Goal: Information Seeking & Learning: Learn about a topic

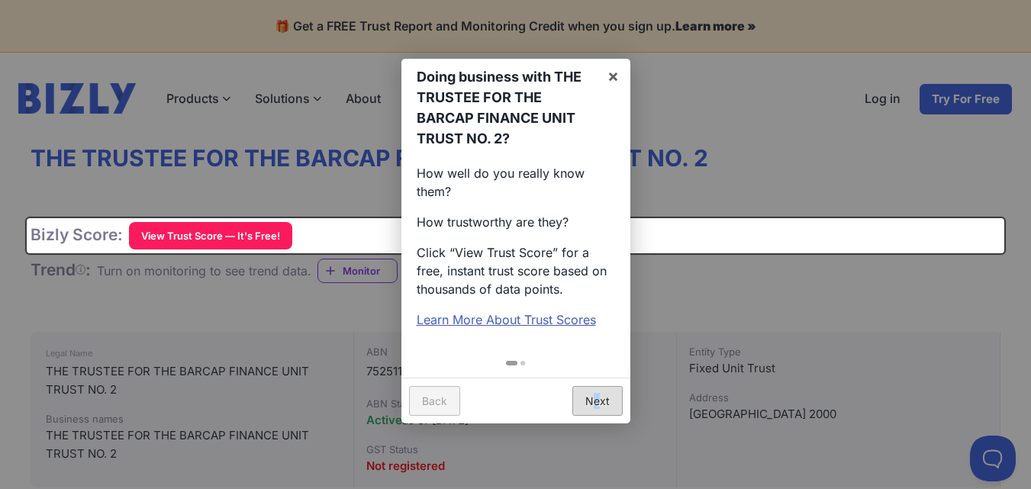
click at [596, 407] on link "Next" at bounding box center [597, 401] width 50 height 30
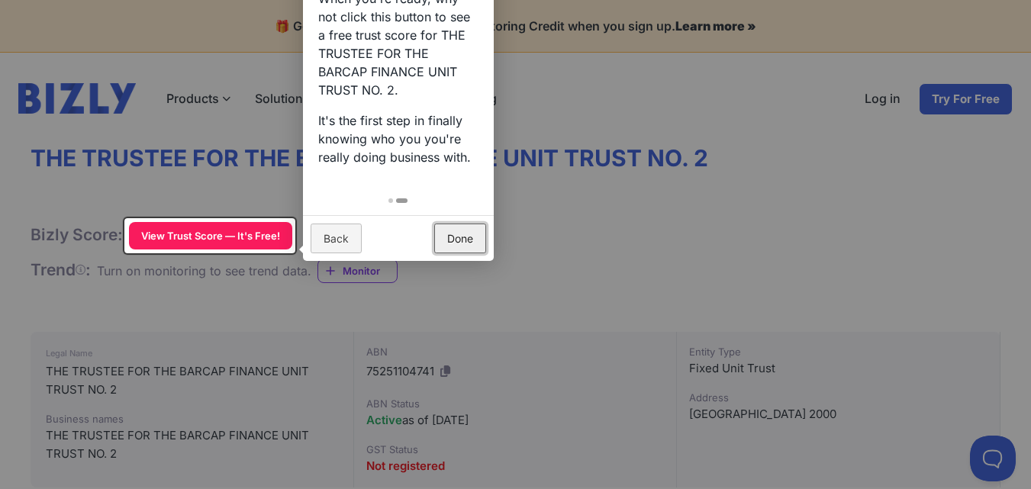
click at [472, 244] on link "Done" at bounding box center [460, 239] width 52 height 30
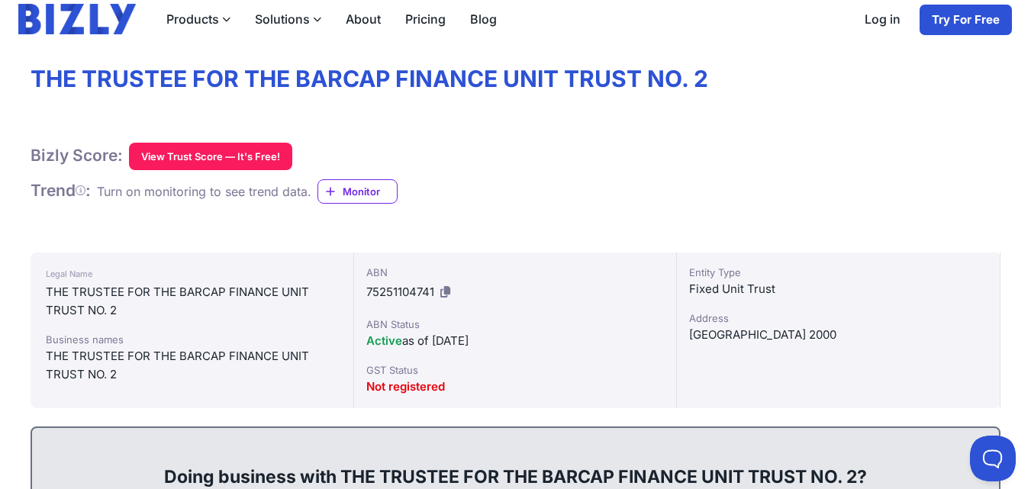
scroll to position [66, 0]
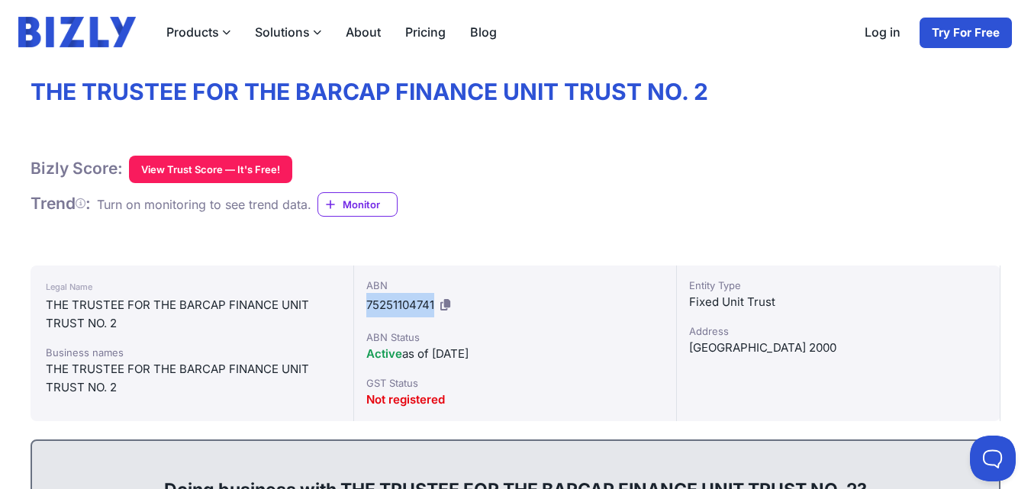
drag, startPoint x: 433, startPoint y: 304, endPoint x: 395, endPoint y: 311, distance: 38.8
click at [363, 305] on div "ABN 75251104741 ABN Status Active as of [DATE] GST Status Not registered" at bounding box center [516, 344] width 324 height 156
copy span "75251104741"
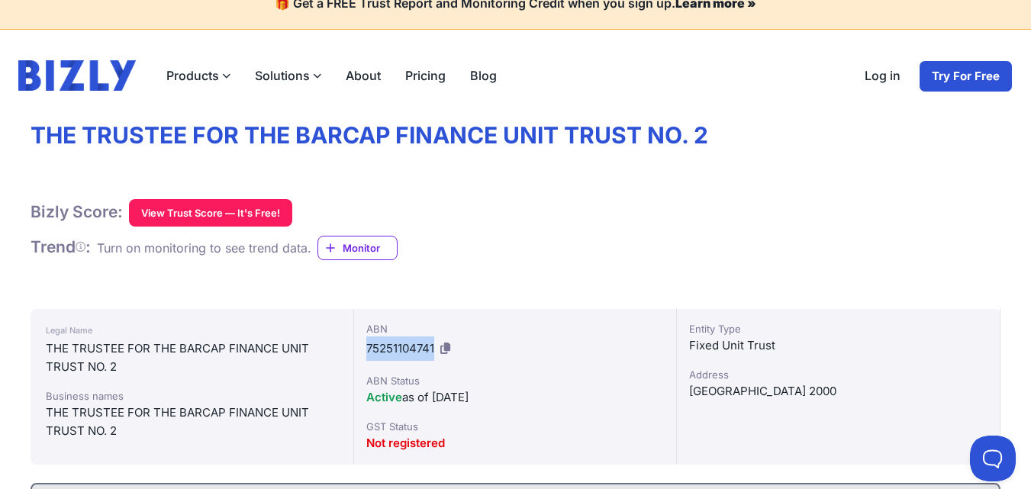
scroll to position [0, 0]
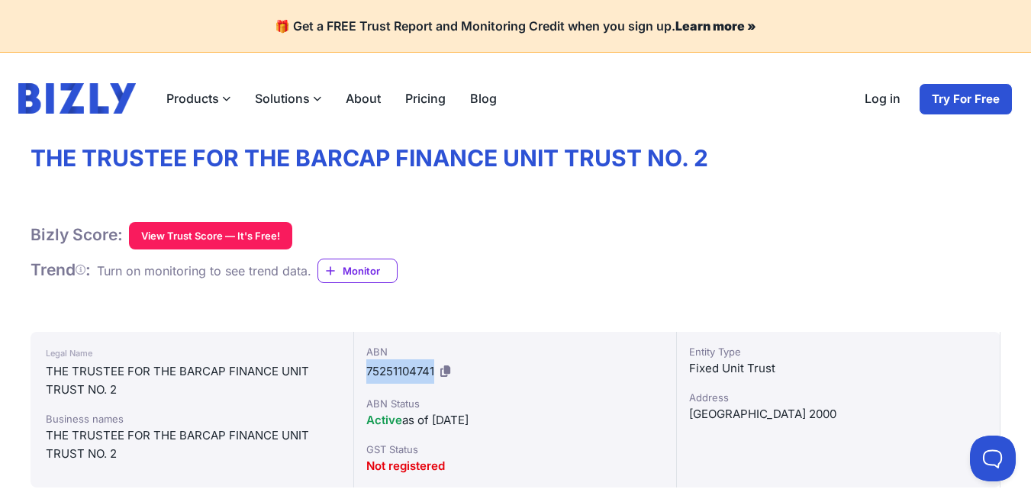
click at [195, 239] on button "View Trust Score — It's Free!" at bounding box center [210, 235] width 163 height 27
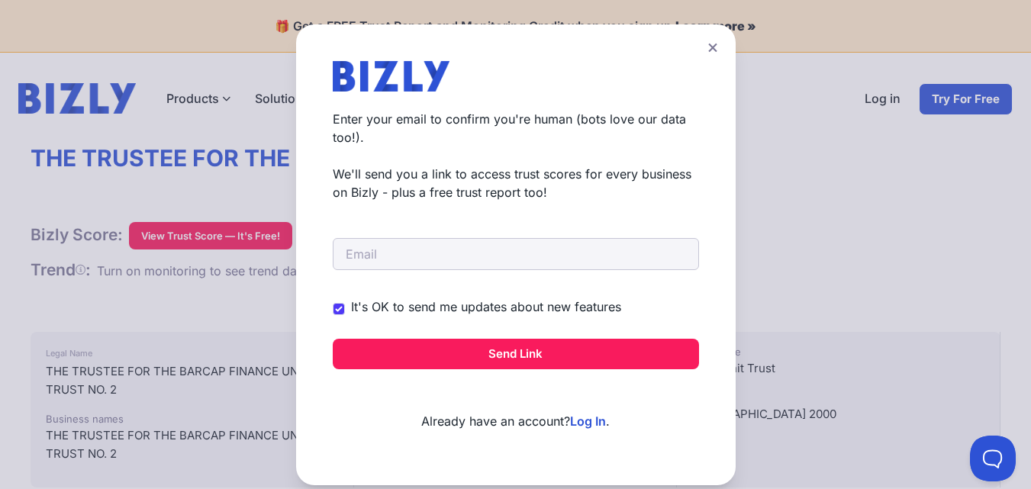
click at [713, 48] on icon at bounding box center [712, 48] width 8 height 8
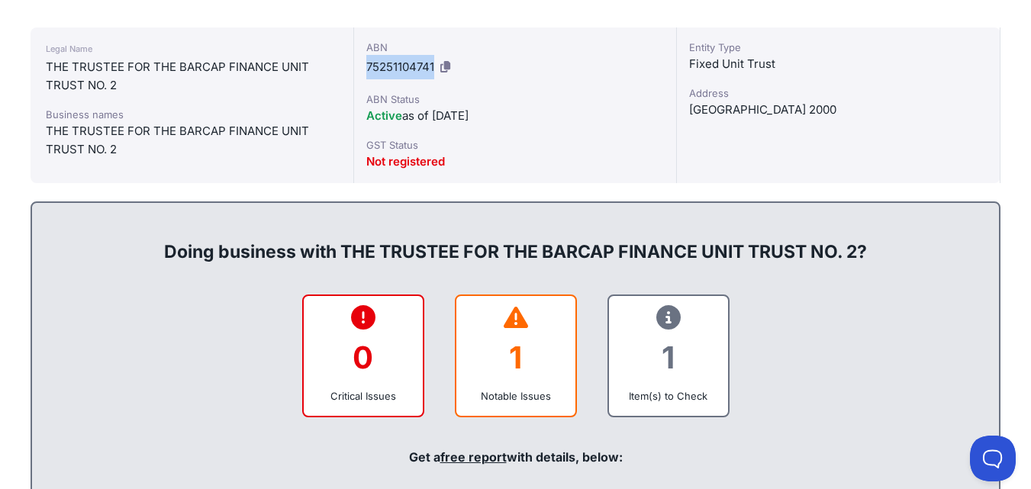
scroll to position [305, 0]
click at [519, 97] on div "ABN Status" at bounding box center [515, 98] width 298 height 15
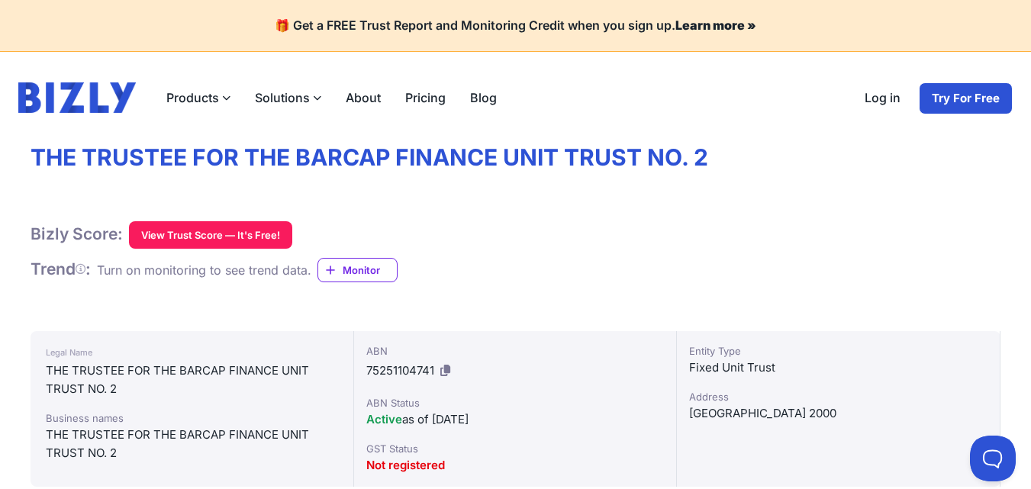
scroll to position [0, 0]
